Goal: Task Accomplishment & Management: Use online tool/utility

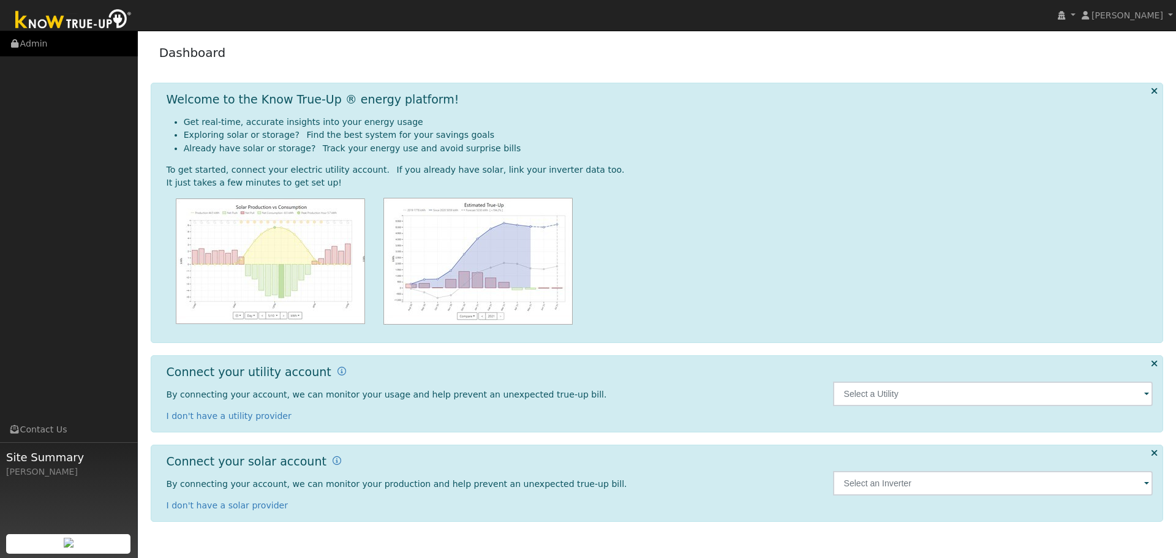
click at [46, 48] on link "Admin" at bounding box center [69, 43] width 138 height 25
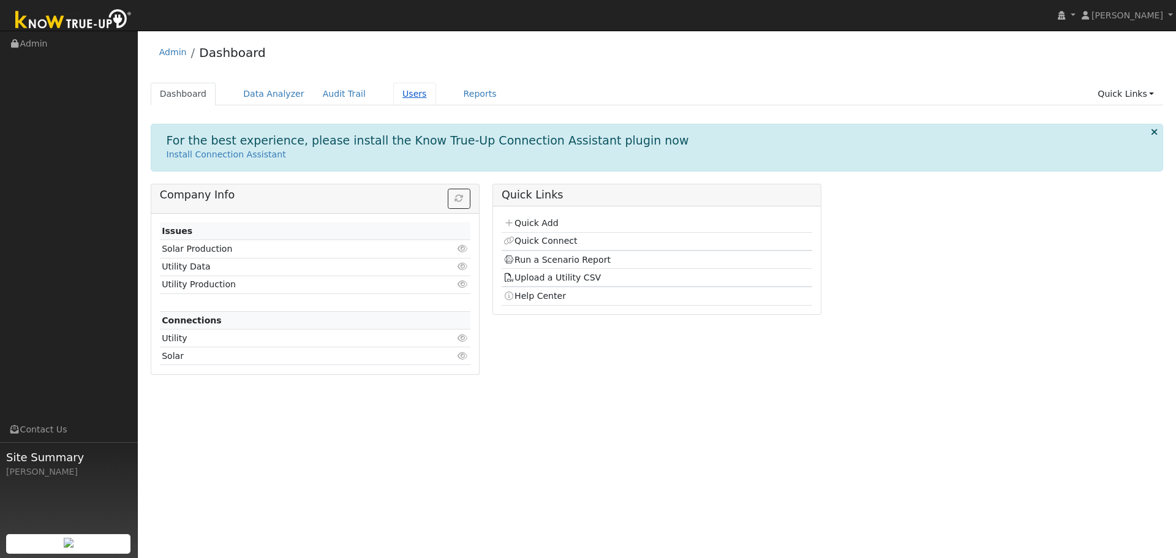
click at [393, 95] on link "Users" at bounding box center [414, 94] width 43 height 23
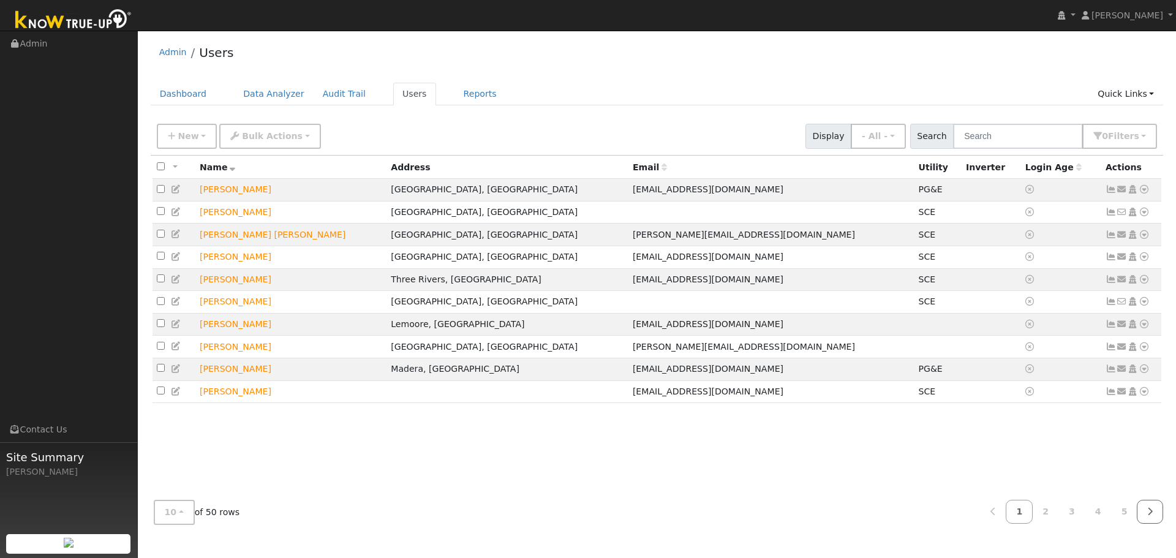
click at [1151, 514] on icon at bounding box center [1150, 511] width 6 height 9
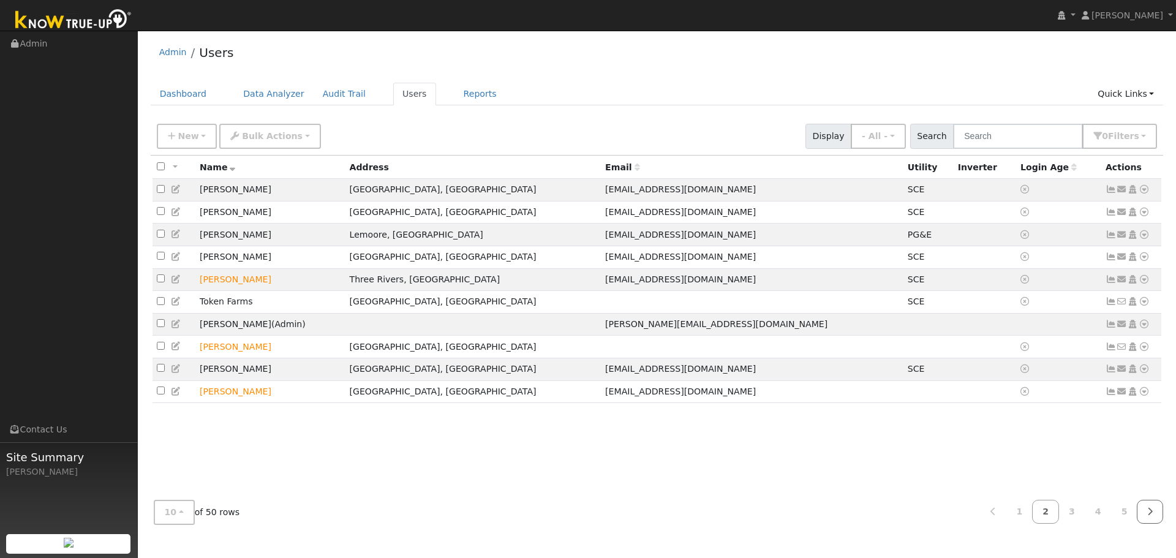
click at [1151, 514] on icon at bounding box center [1150, 511] width 6 height 9
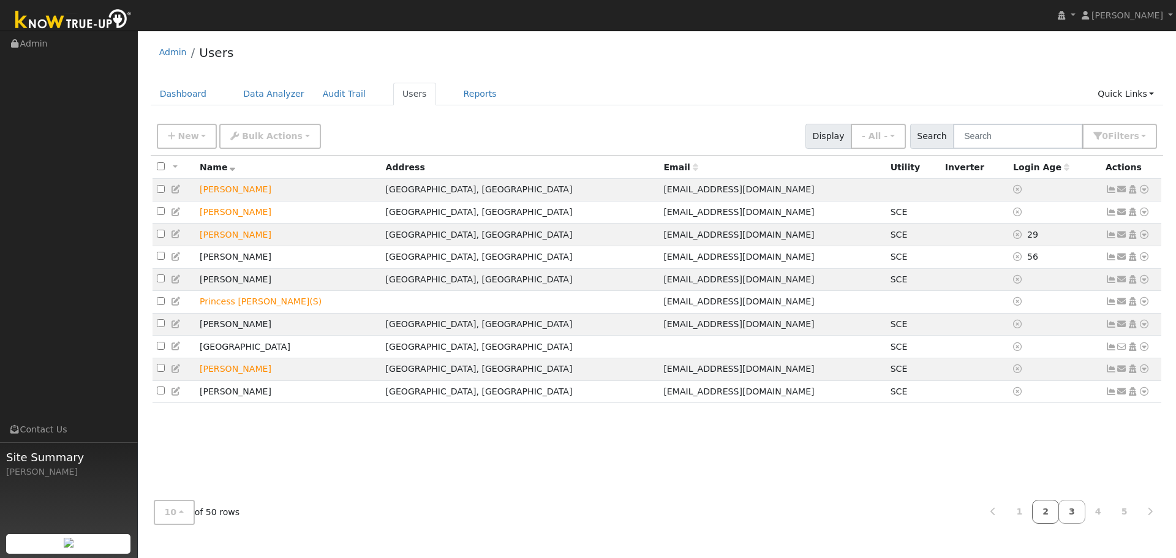
click at [1049, 517] on link "2" at bounding box center [1045, 512] width 27 height 24
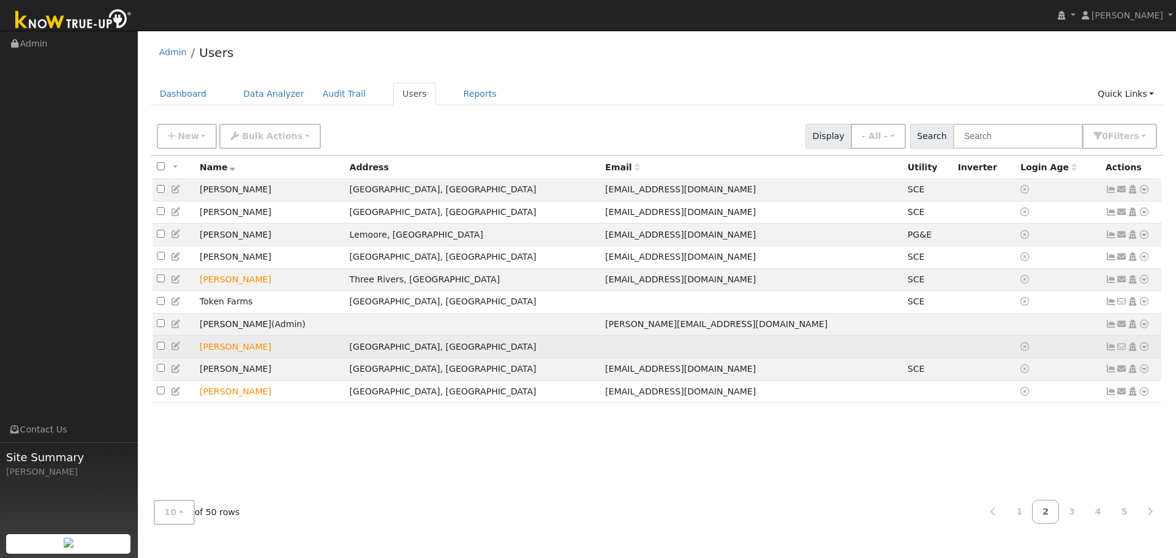
click at [236, 358] on td "Toby Jefferson" at bounding box center [270, 347] width 150 height 23
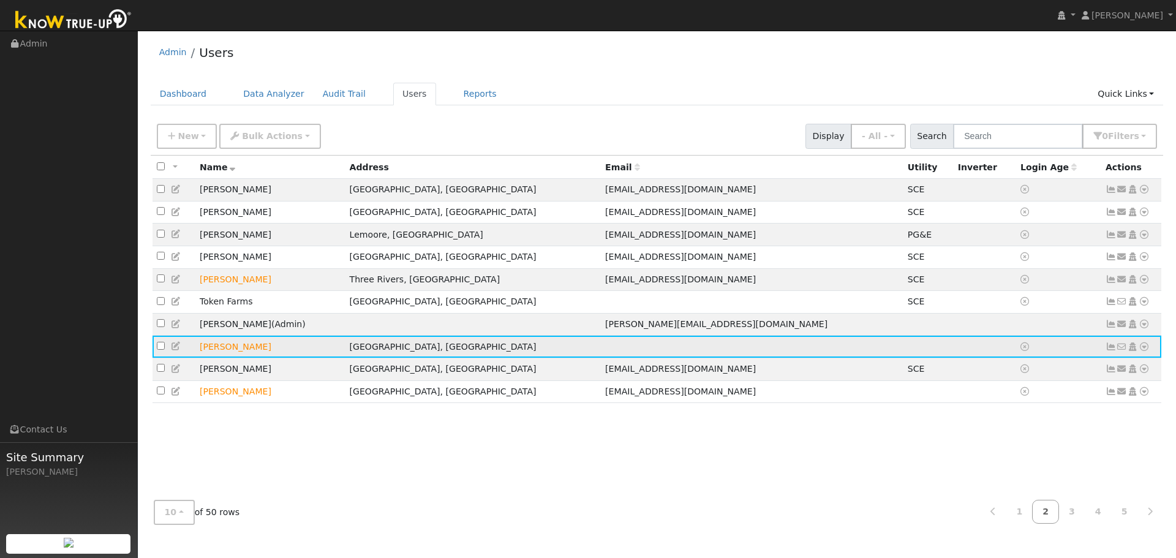
click at [239, 356] on td "[PERSON_NAME]" at bounding box center [270, 347] width 150 height 23
click at [238, 358] on td "[PERSON_NAME]" at bounding box center [270, 347] width 150 height 23
click at [1146, 351] on icon at bounding box center [1143, 346] width 11 height 9
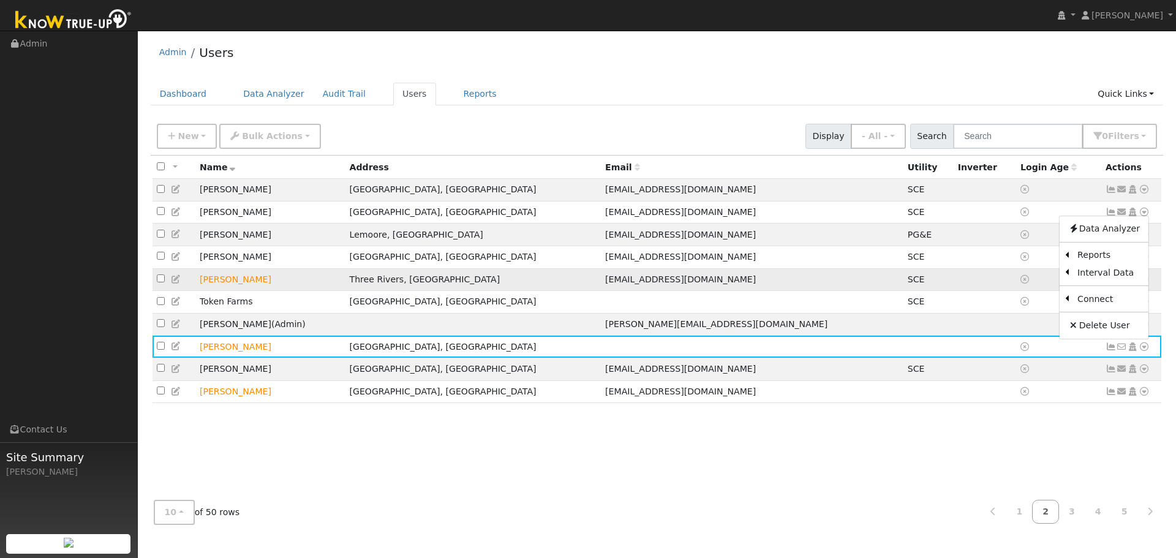
click at [0, 0] on link "Import From CSV" at bounding box center [0, 0] width 0 height 0
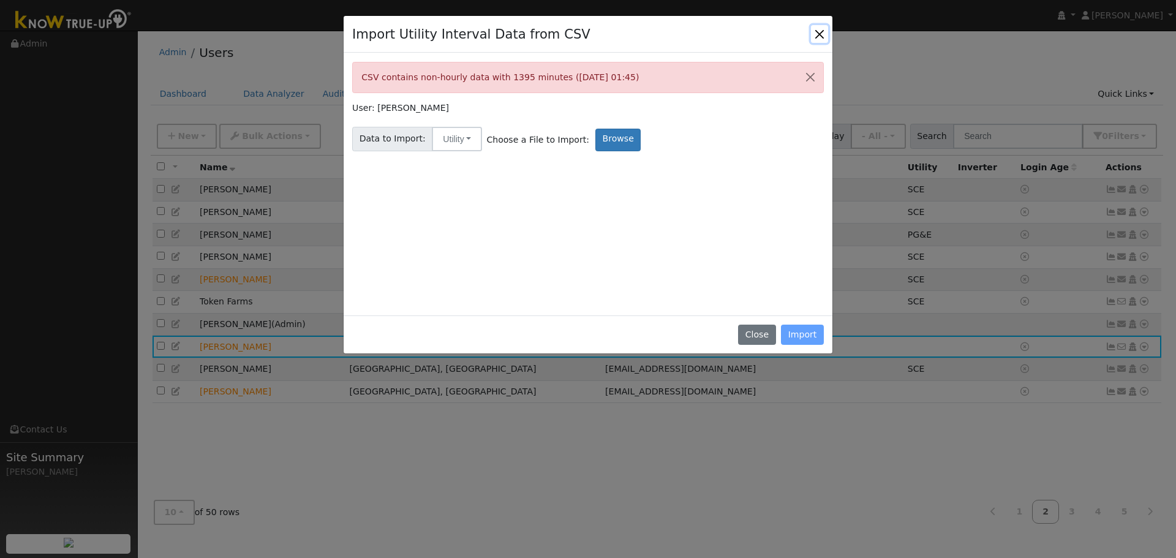
click at [815, 34] on button "Close" at bounding box center [819, 33] width 17 height 17
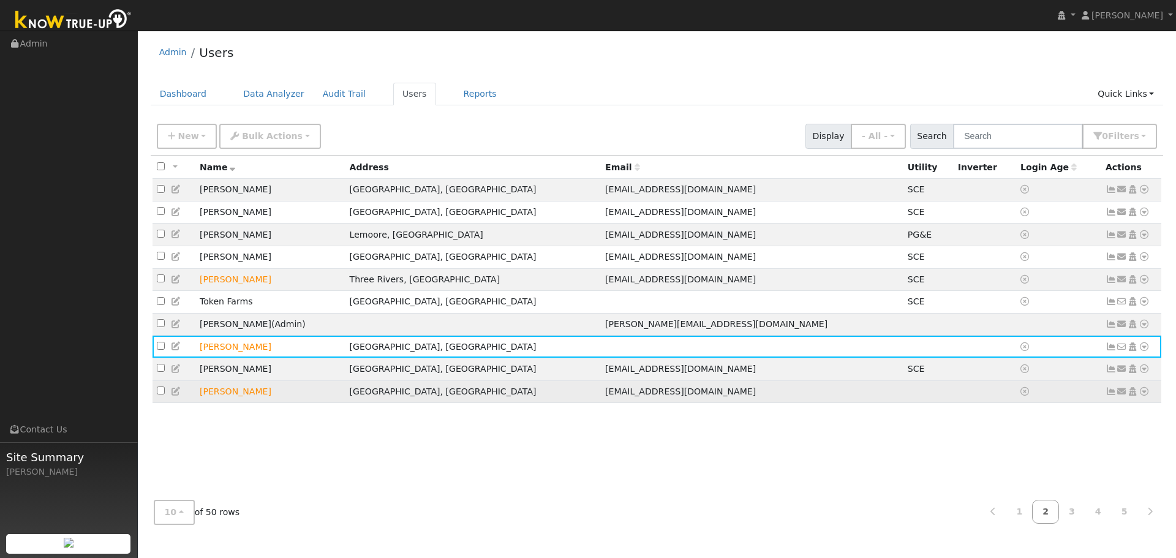
click at [224, 403] on td "[PERSON_NAME]" at bounding box center [270, 391] width 150 height 23
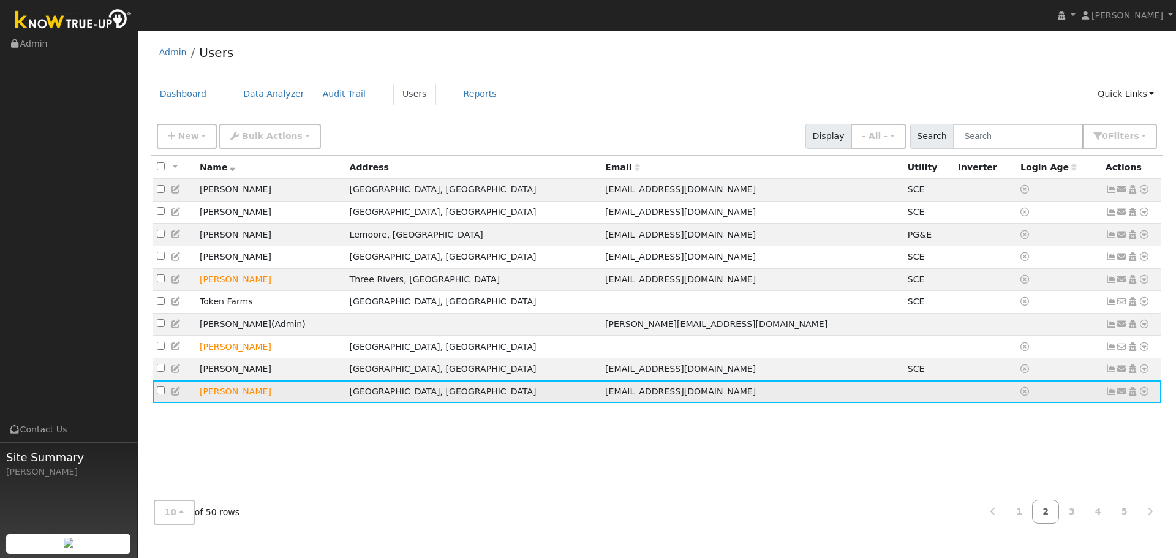
click at [1148, 396] on icon at bounding box center [1143, 391] width 11 height 9
click at [1123, 280] on link "Data Analyzer" at bounding box center [1103, 273] width 89 height 17
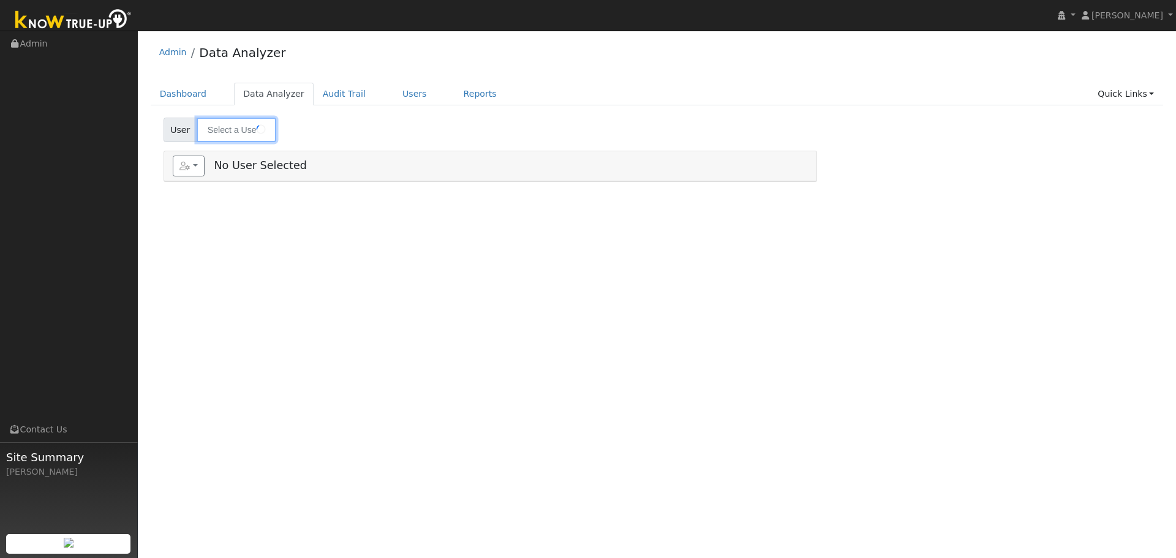
type input "[PERSON_NAME]"
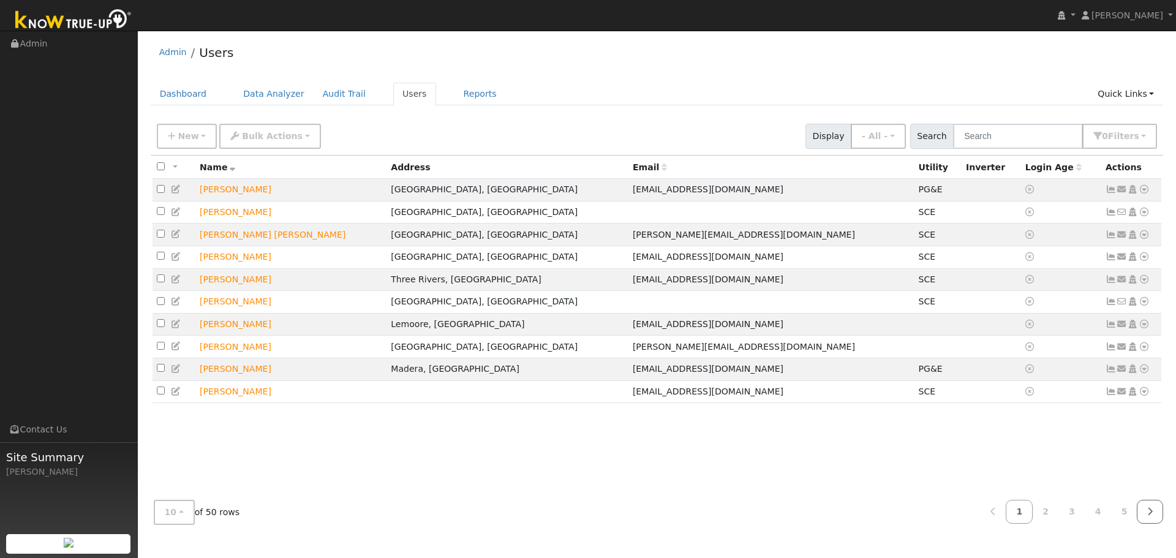
click at [1151, 514] on icon at bounding box center [1150, 511] width 6 height 9
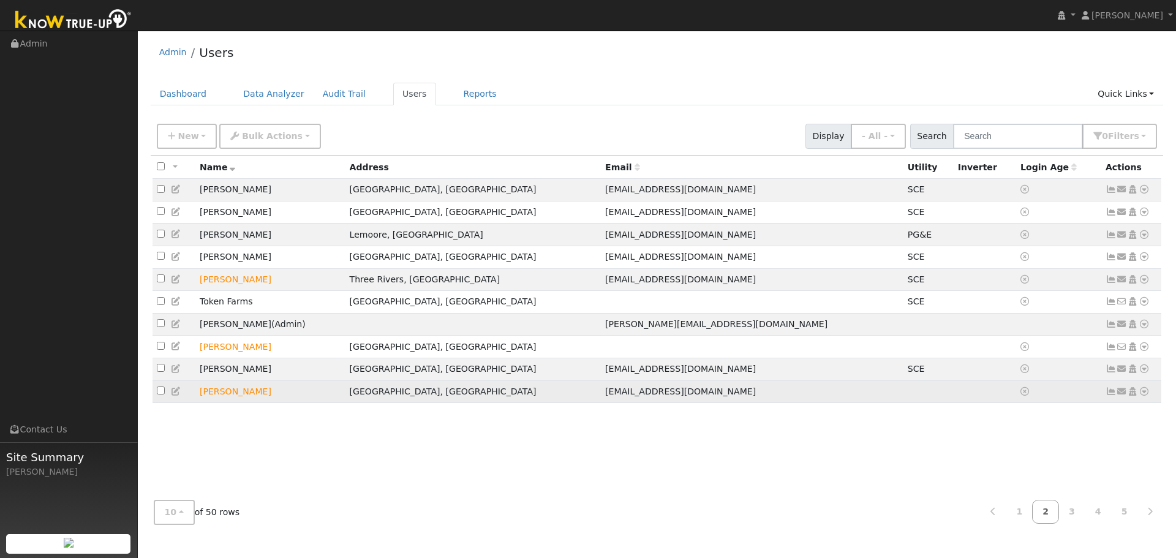
click at [1145, 396] on icon at bounding box center [1143, 391] width 11 height 9
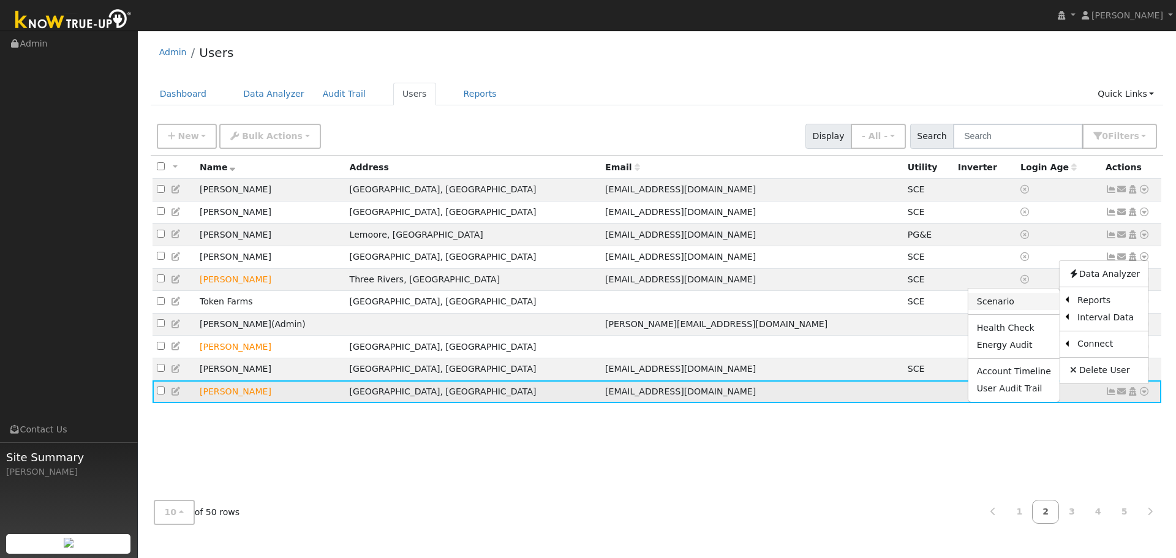
click at [1040, 310] on link "Scenario" at bounding box center [1013, 301] width 91 height 17
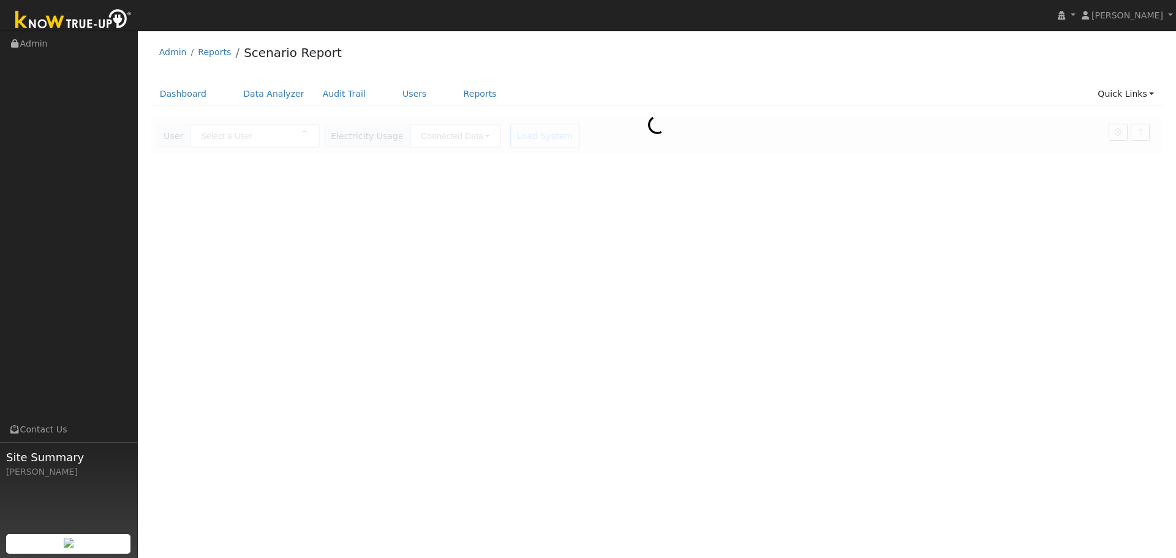
type input "[PERSON_NAME]"
